Goal: Check status: Check status

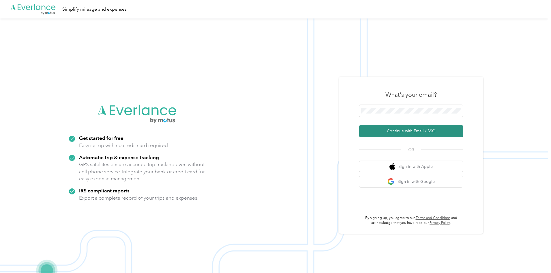
click at [418, 130] on button "Continue with Email / SSO" at bounding box center [411, 131] width 104 height 12
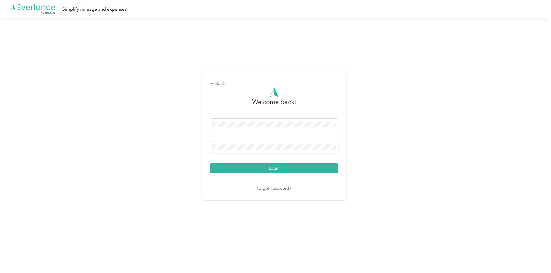
click at [210, 163] on button "Login" at bounding box center [274, 168] width 128 height 10
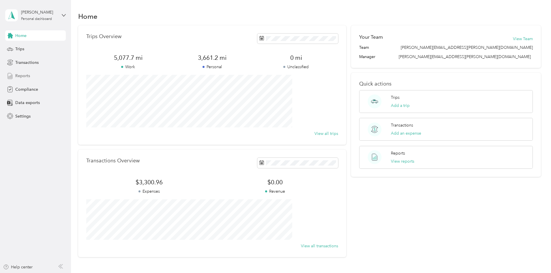
click at [17, 74] on span "Reports" at bounding box center [22, 76] width 15 height 6
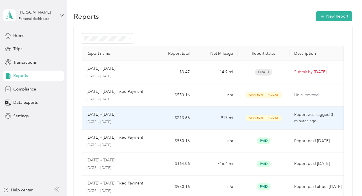
click at [236, 118] on td "917 mi" at bounding box center [216, 118] width 43 height 23
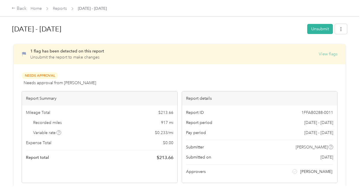
click at [323, 54] on button "View flags" at bounding box center [328, 54] width 19 height 6
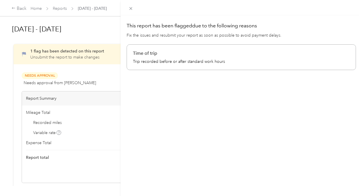
click at [208, 61] on p "Trip recorded before or after standard work hours" at bounding box center [241, 62] width 217 height 6
click at [130, 9] on icon at bounding box center [130, 8] width 5 height 5
